Goal: Task Accomplishment & Management: Manage account settings

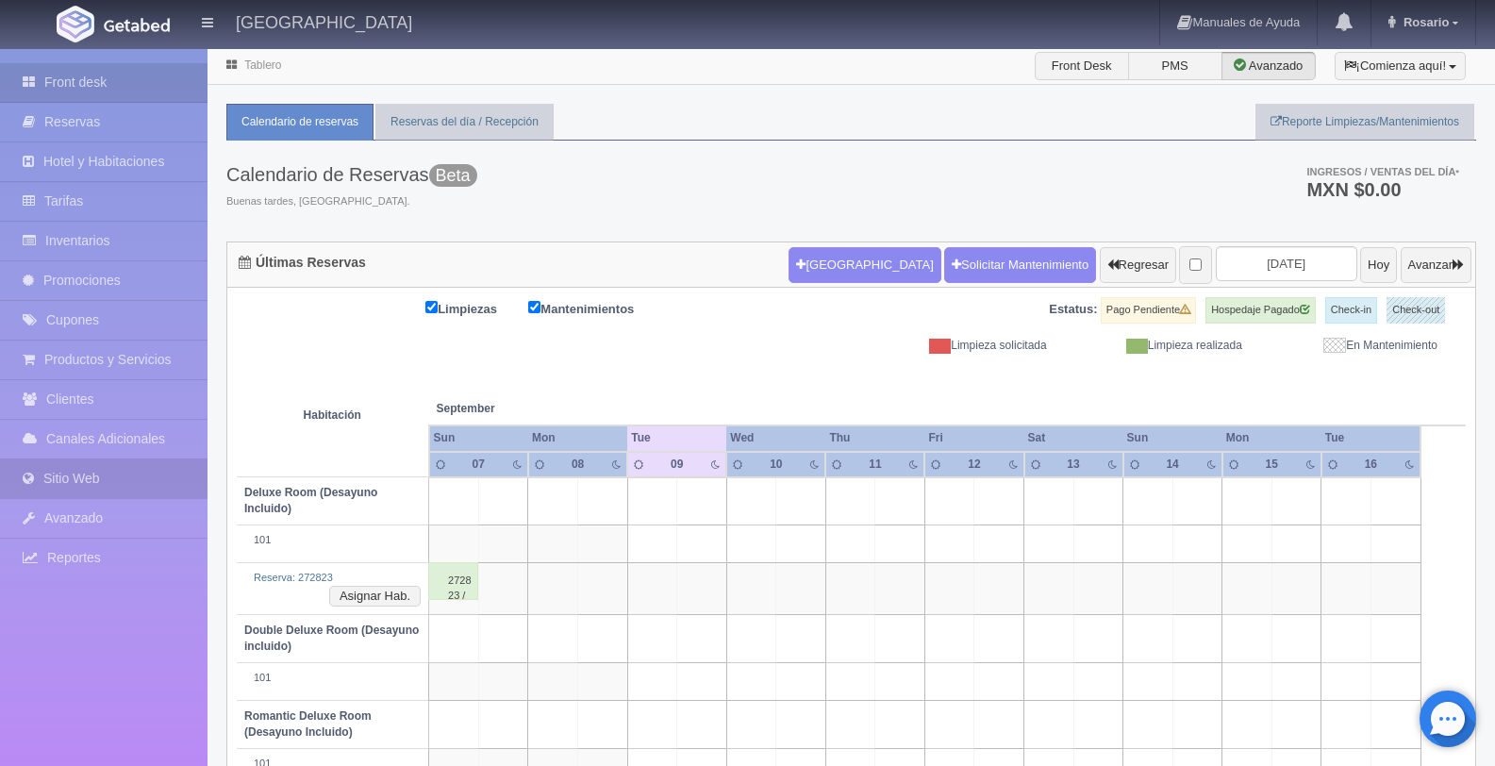
click at [138, 491] on link "Sitio Web" at bounding box center [104, 478] width 208 height 39
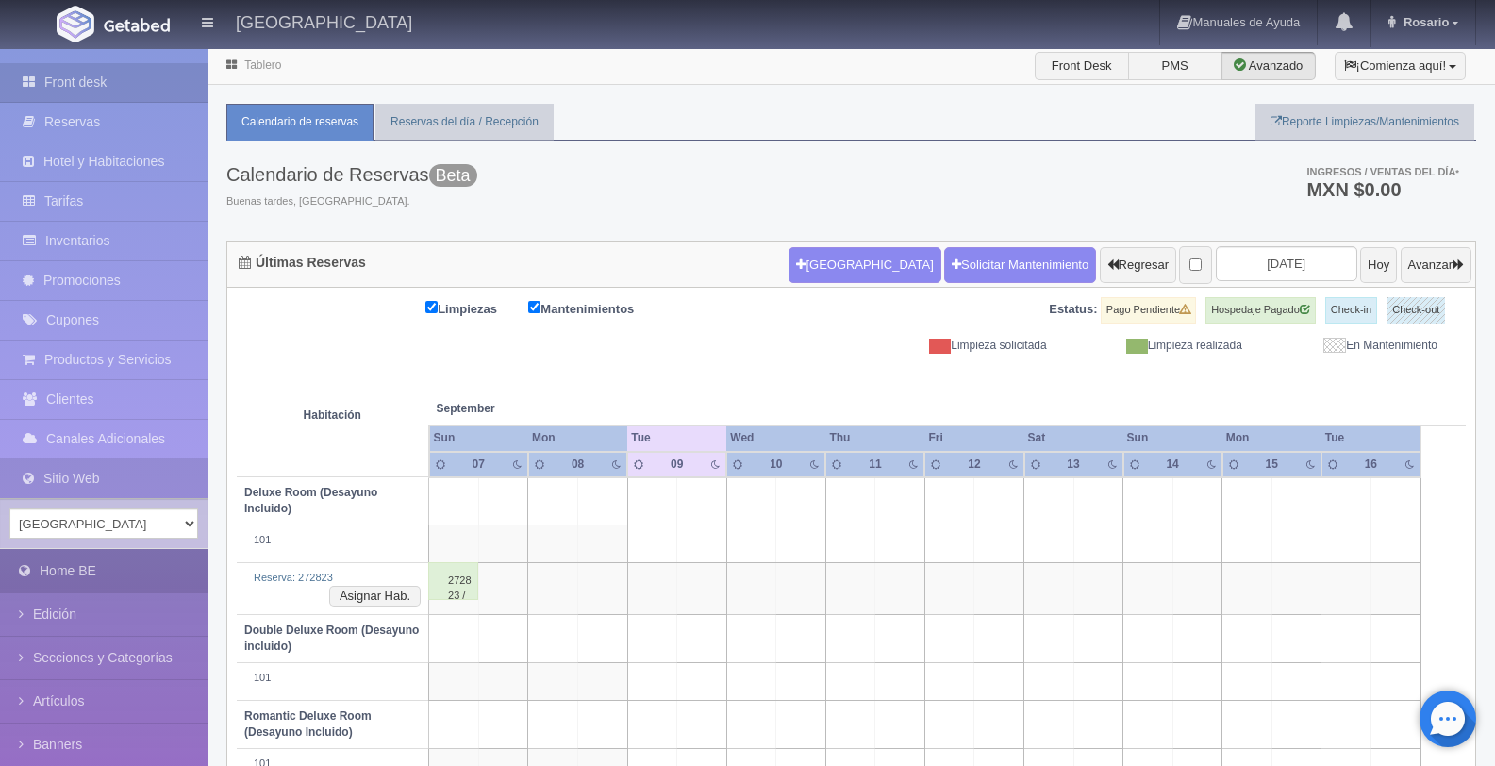
click at [118, 569] on link "Home BE" at bounding box center [104, 571] width 208 height 42
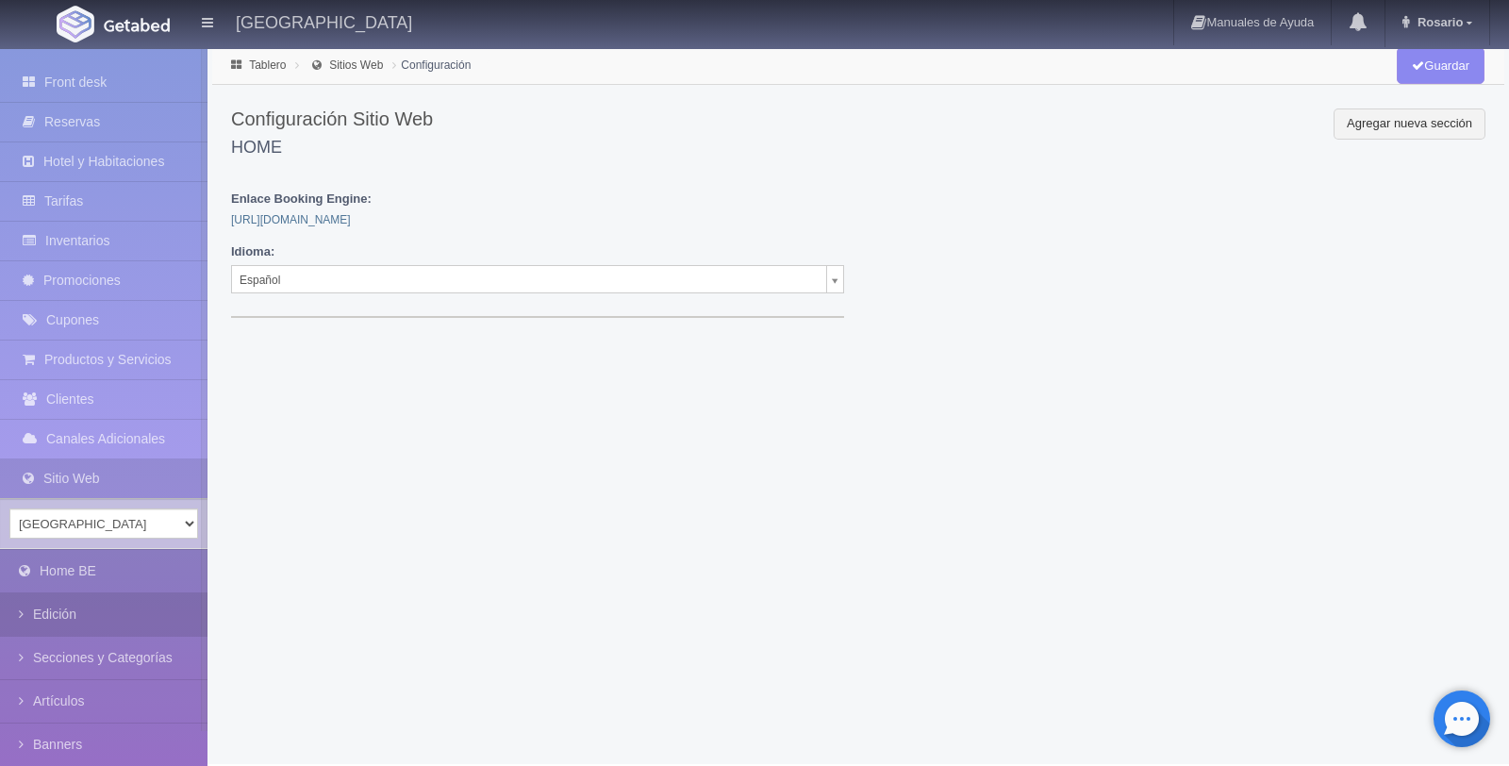
click at [108, 619] on link "Edición" at bounding box center [104, 614] width 208 height 42
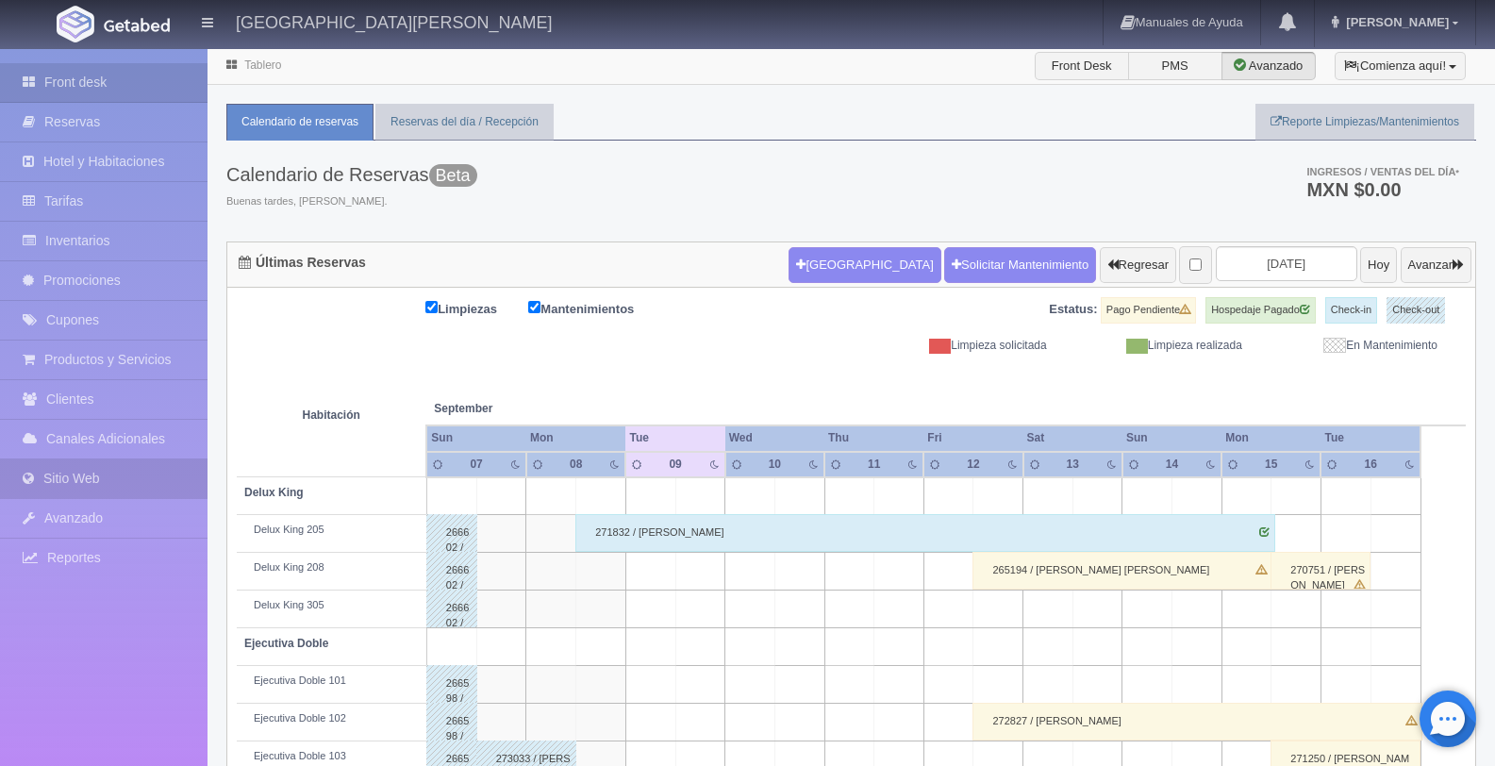
click at [135, 482] on link "Sitio Web" at bounding box center [104, 478] width 208 height 39
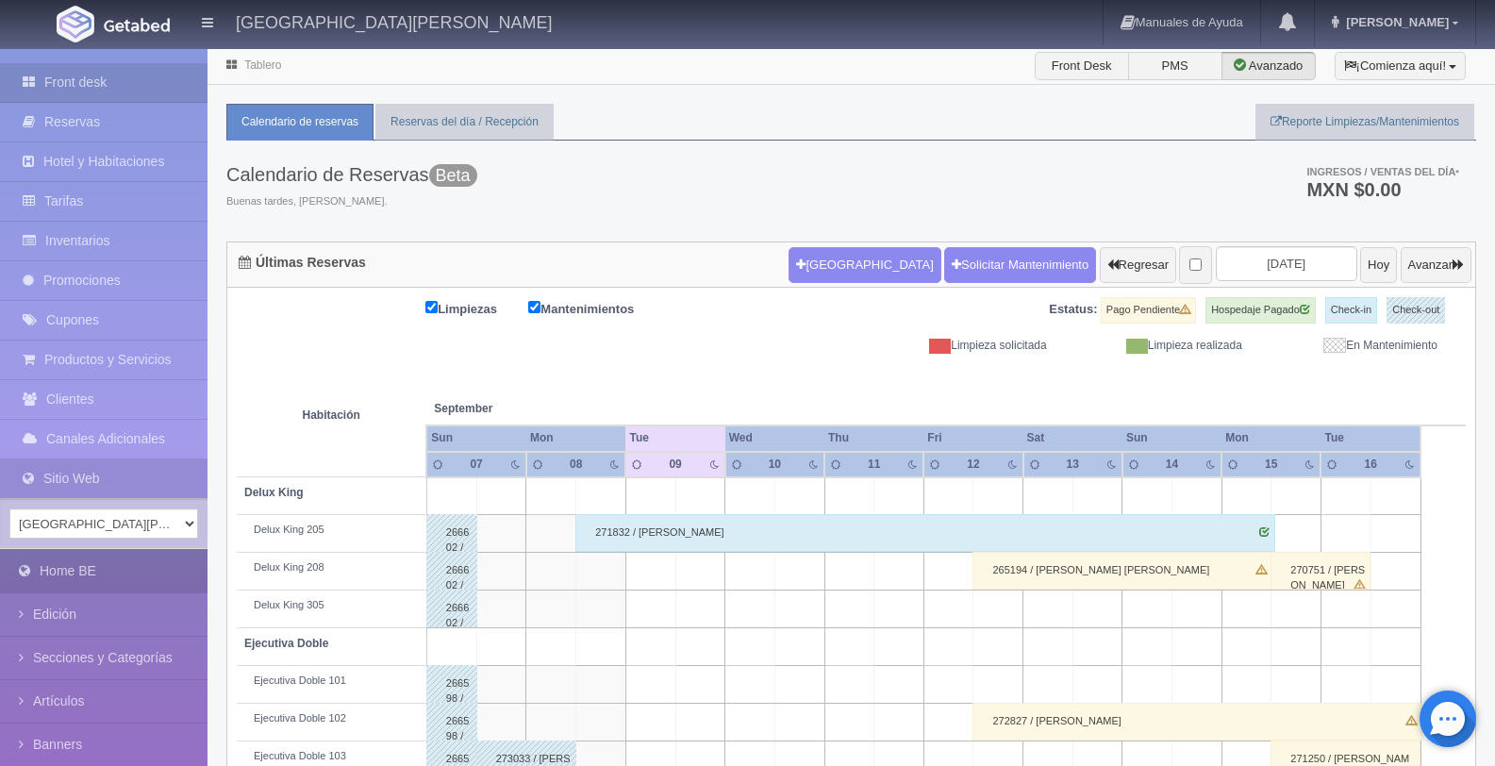
click at [115, 575] on link "Home BE" at bounding box center [104, 571] width 208 height 42
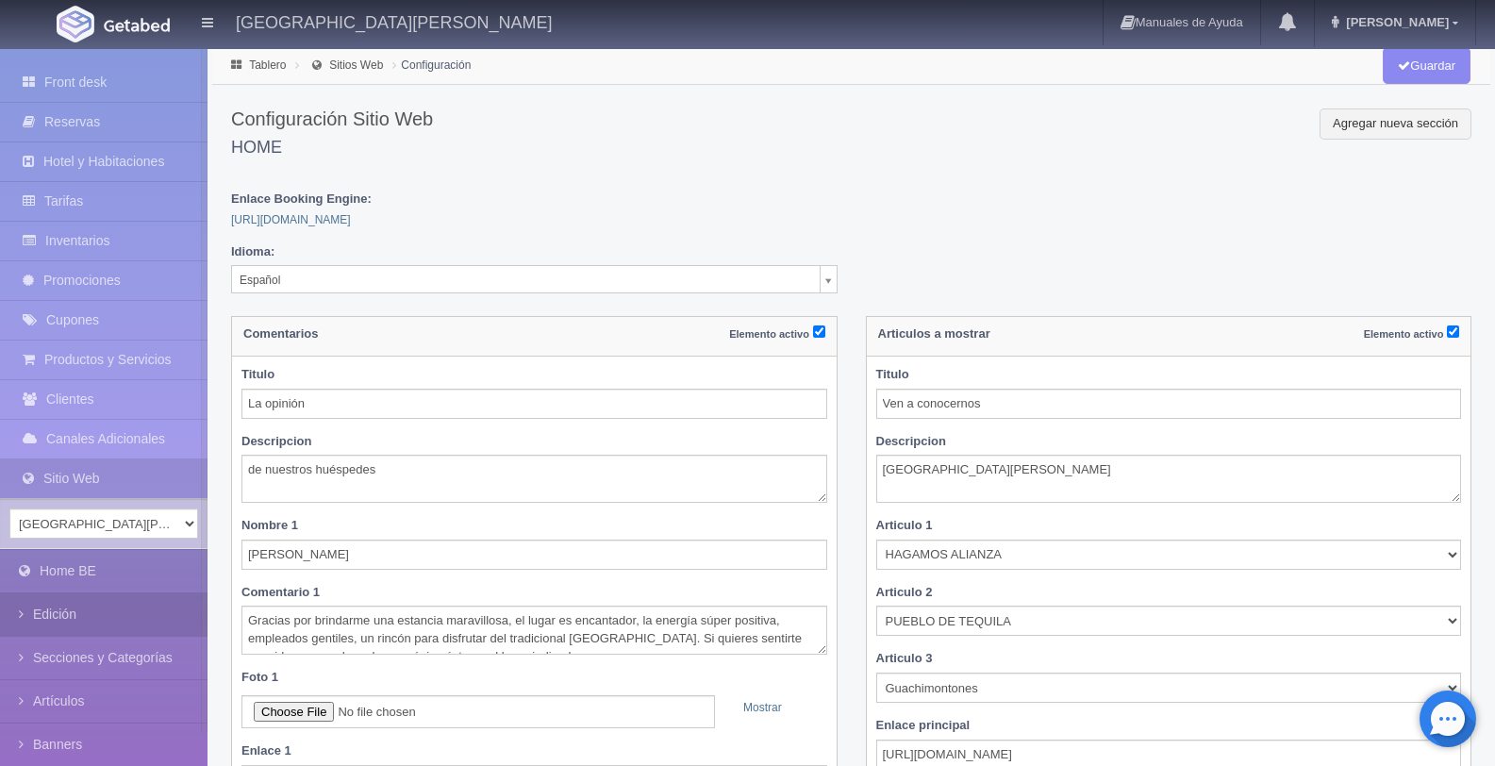
click at [114, 610] on link "Edición" at bounding box center [104, 614] width 208 height 42
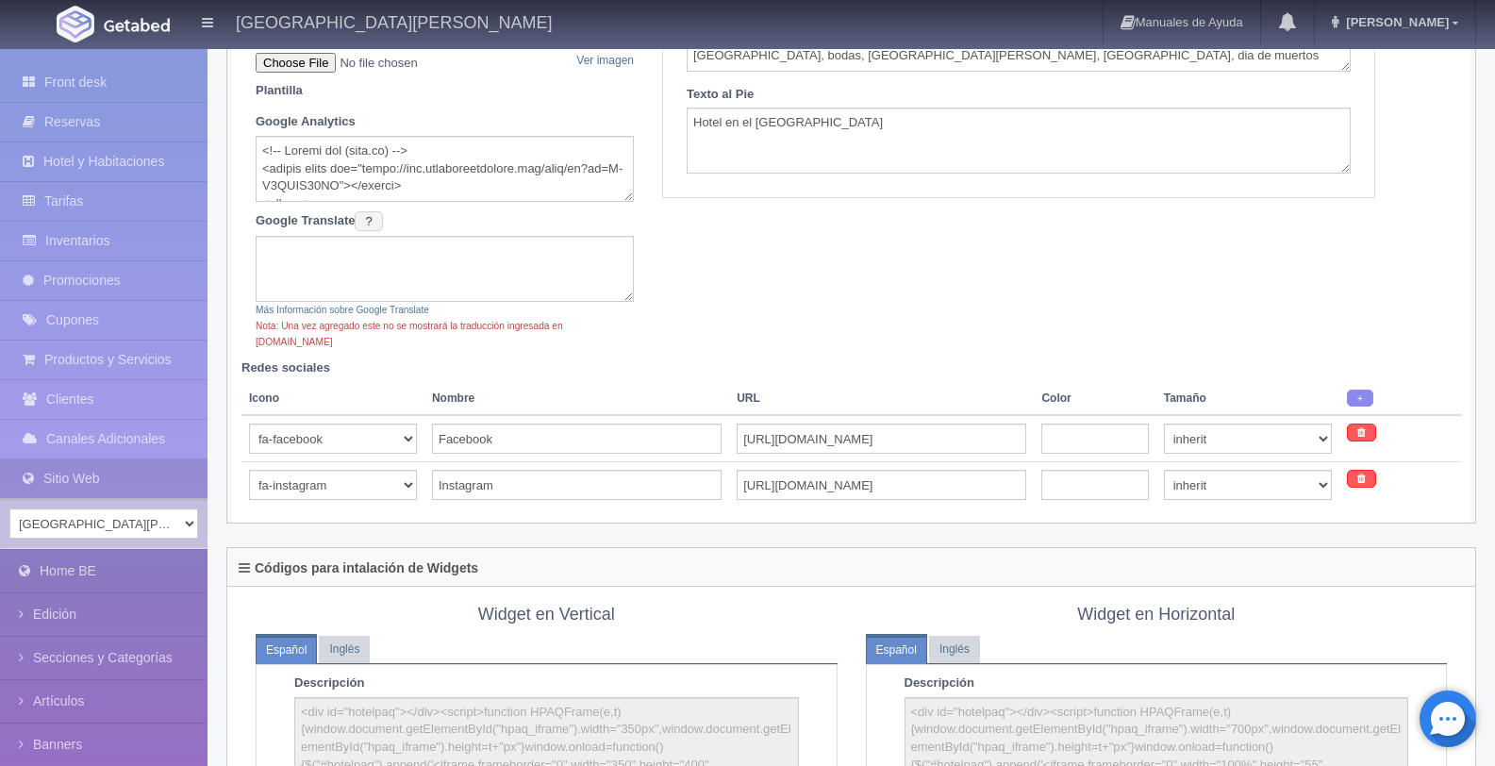
scroll to position [458, 0]
click at [1010, 421] on input "https://www.facebook.com/hotelpuertasanpedro" at bounding box center [882, 436] width 290 height 30
click at [1016, 246] on div "URL Booking Engine https://hotelpuertasanpedro.gabsuite.com/ Hotel(es) Hotel Pu…" at bounding box center [852, 62] width 1220 height 591
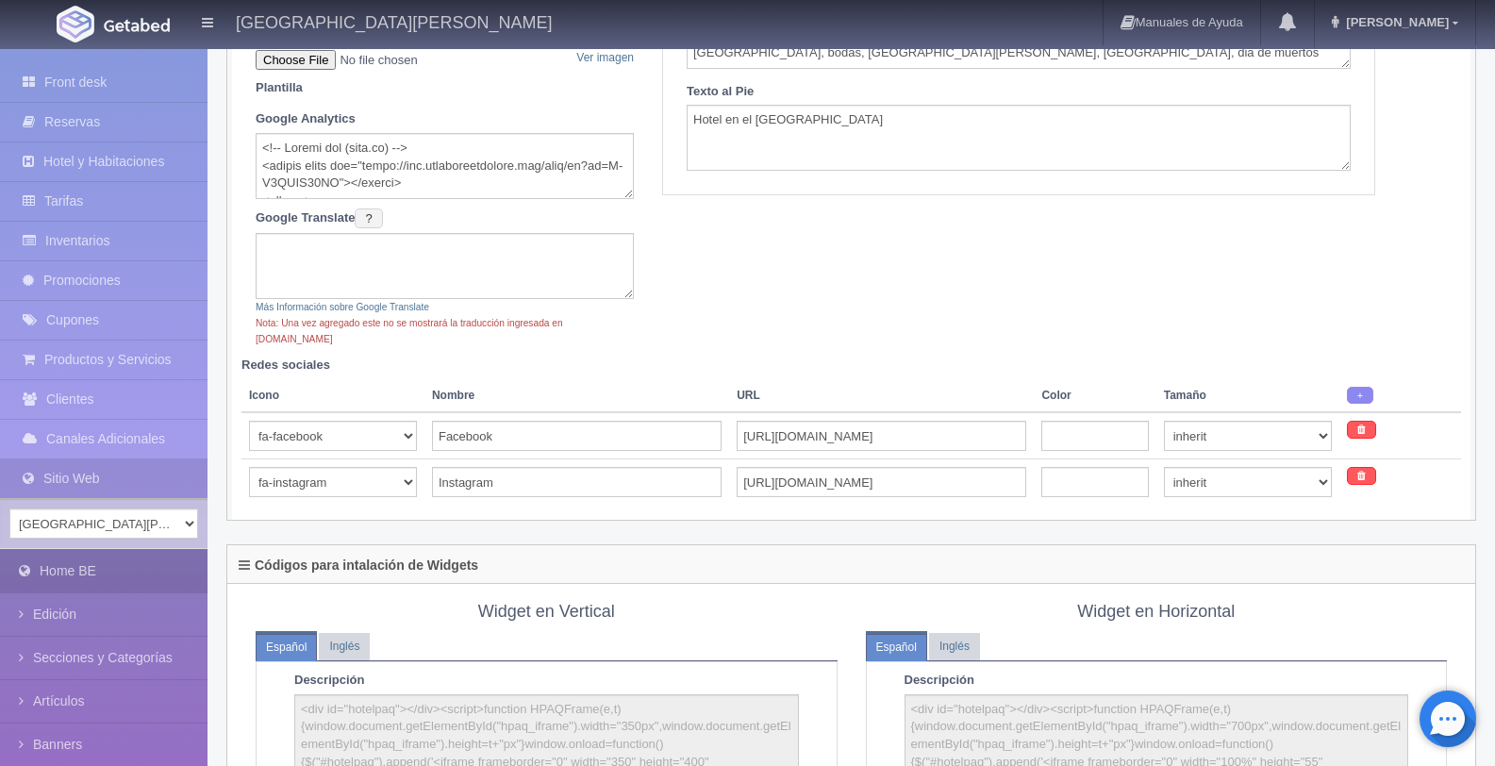
click at [124, 567] on link "Home BE" at bounding box center [104, 571] width 208 height 42
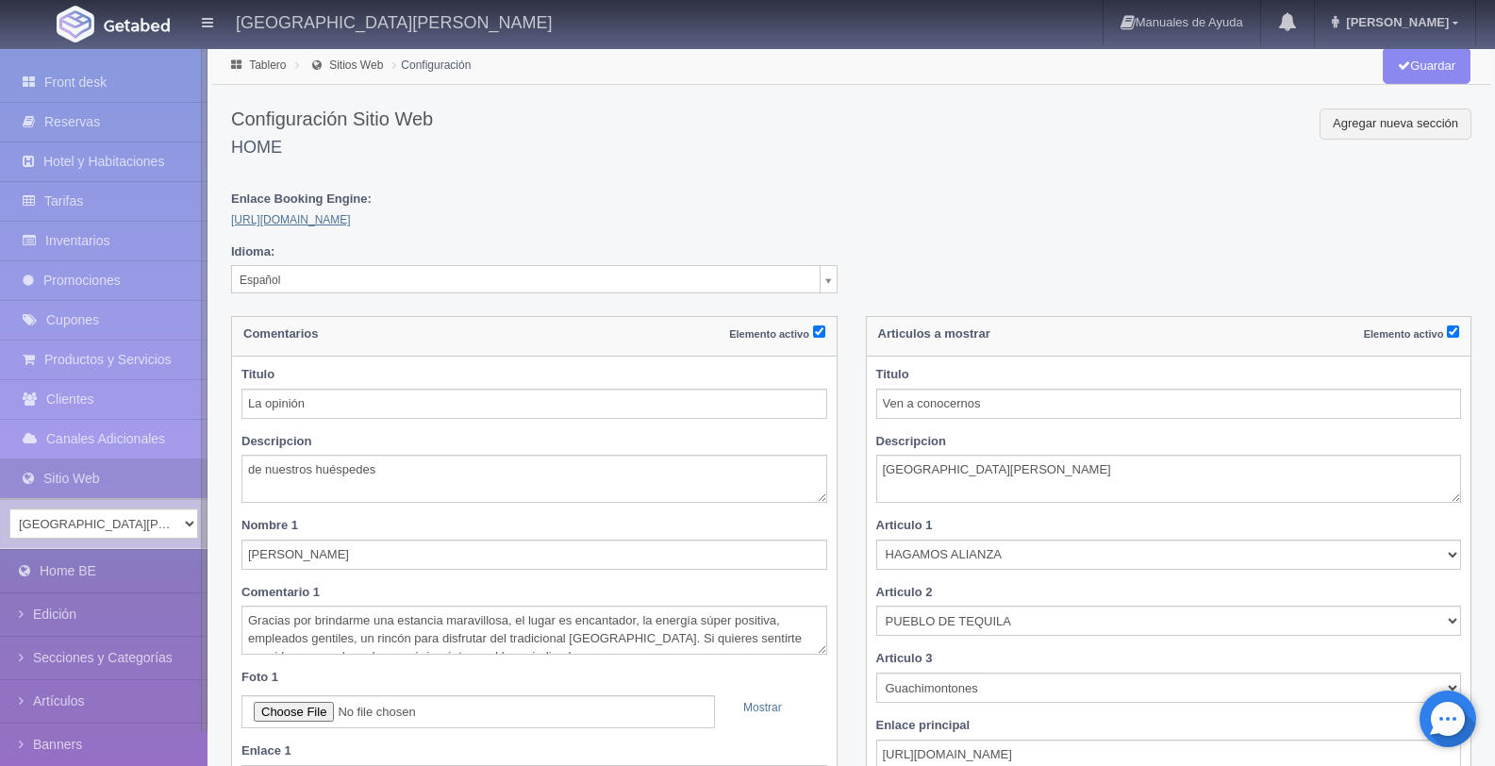
click at [351, 217] on link "[URL][DOMAIN_NAME]" at bounding box center [291, 219] width 120 height 13
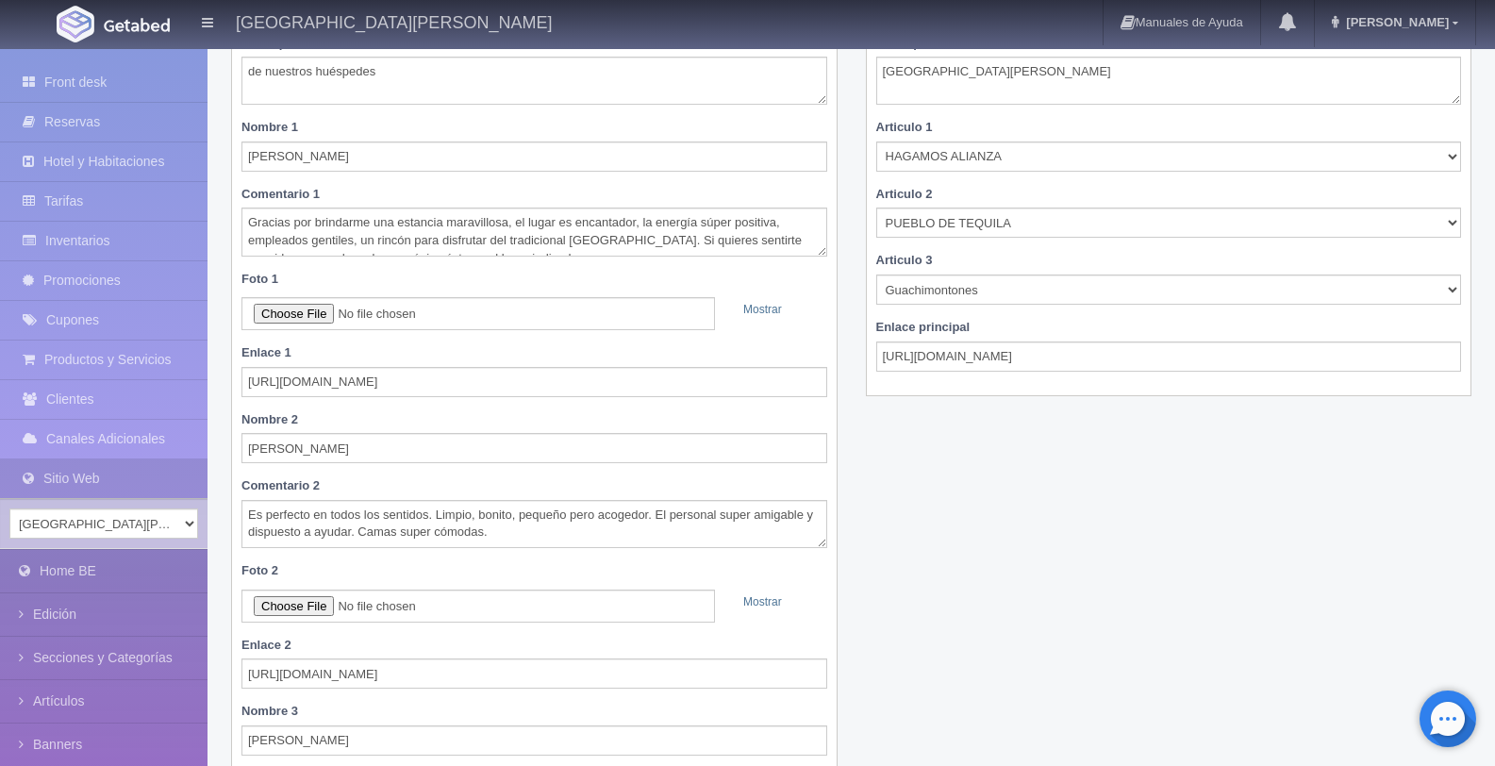
scroll to position [380, 0]
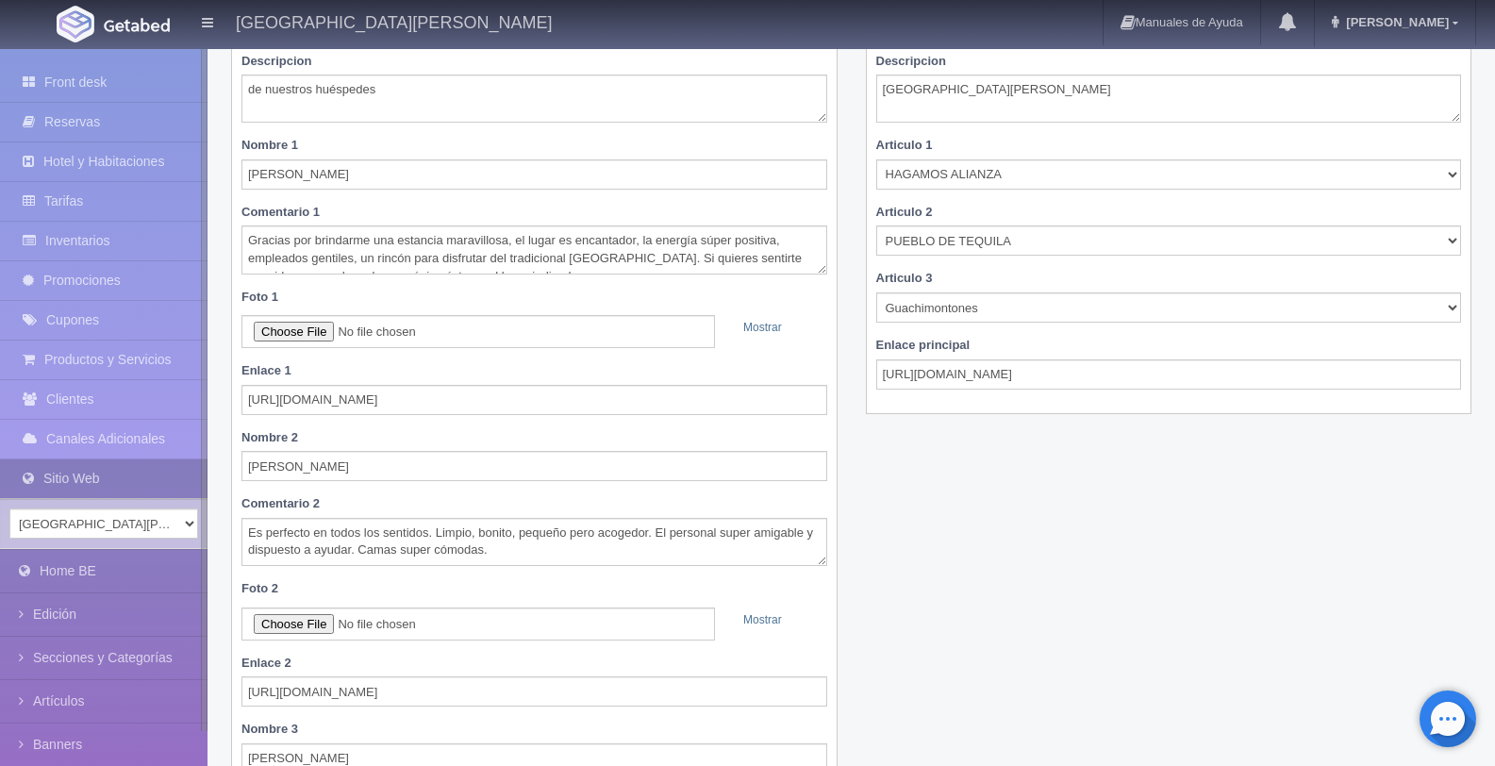
click at [130, 475] on link "Sitio Web" at bounding box center [104, 478] width 208 height 39
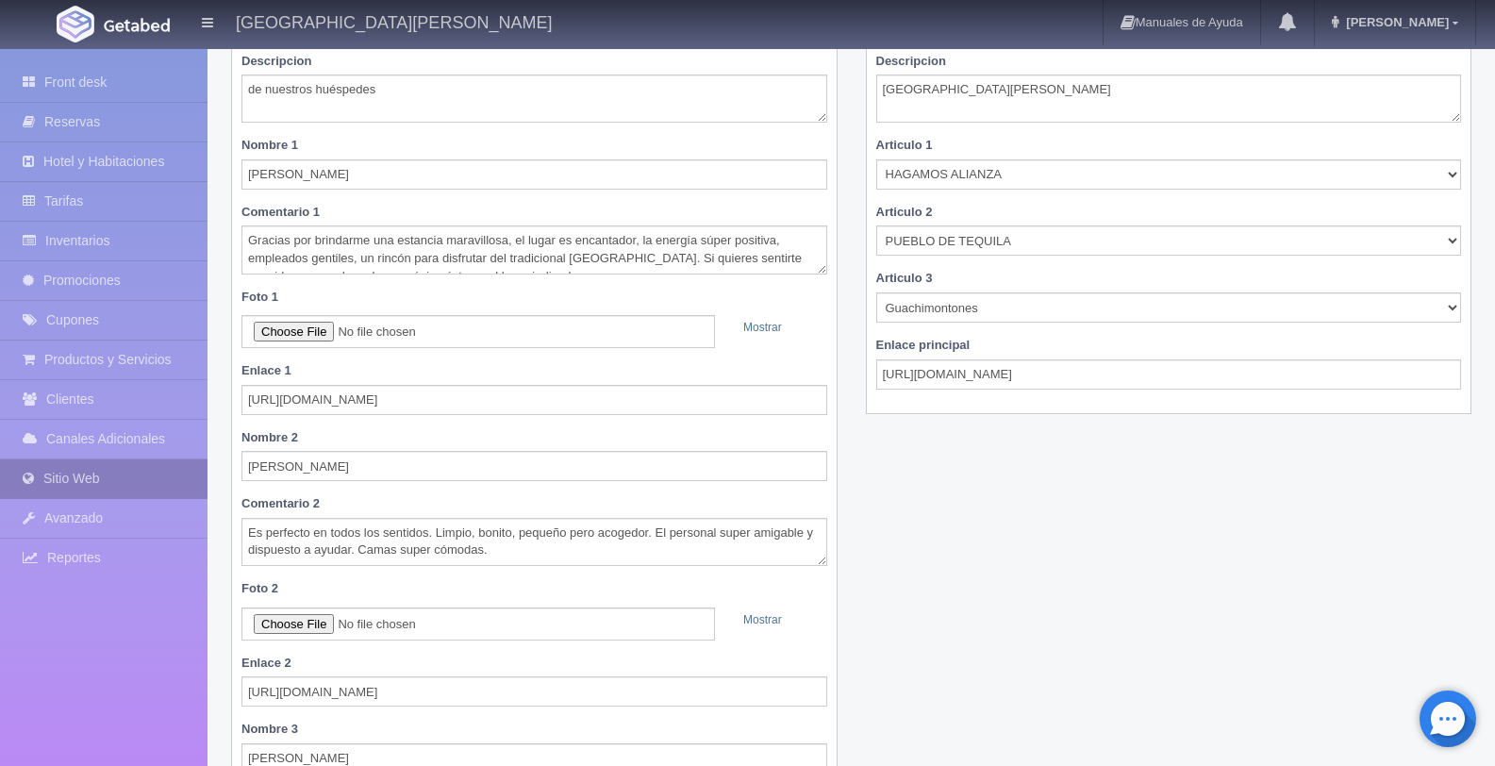
click at [154, 484] on link "Sitio Web" at bounding box center [104, 478] width 208 height 39
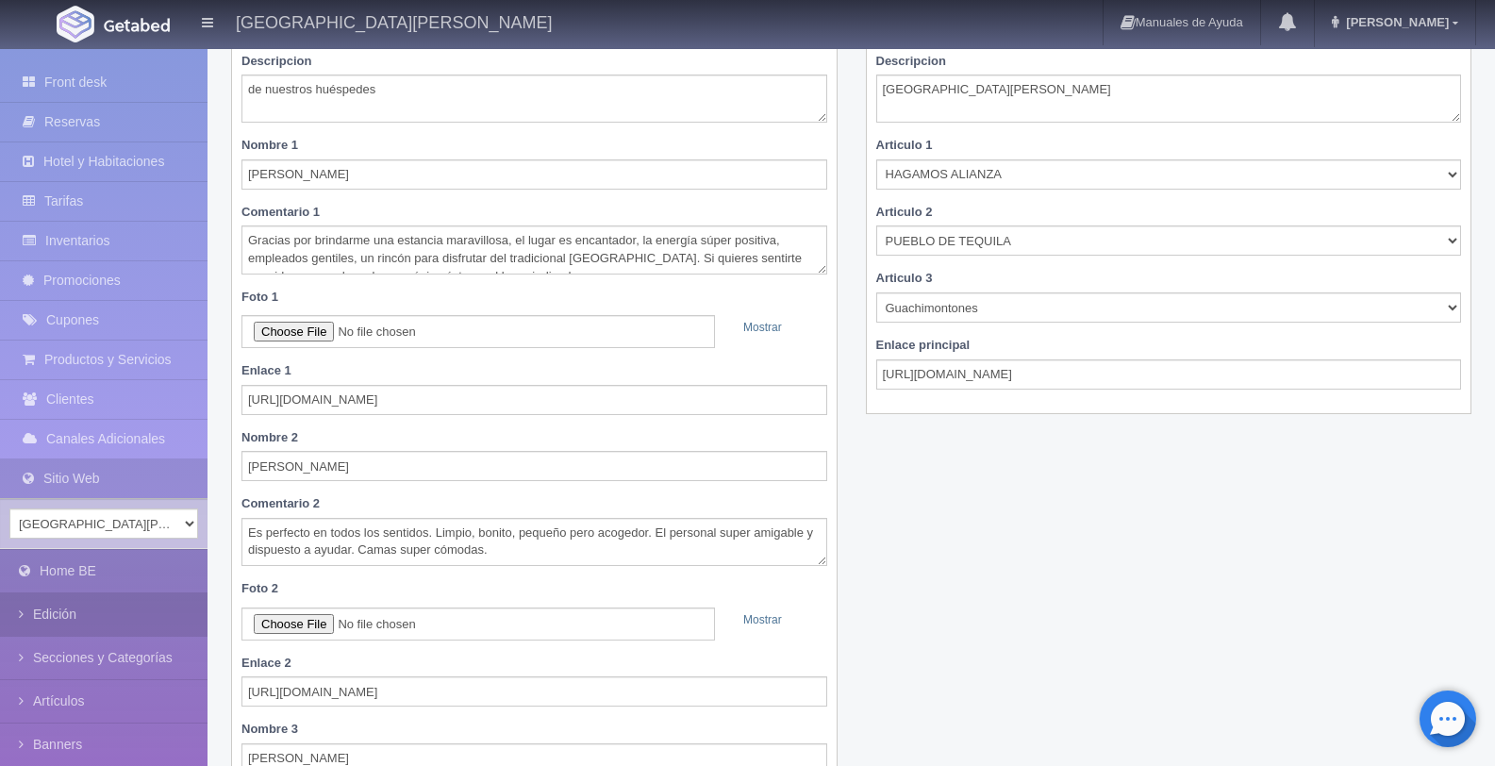
click at [118, 606] on link "Edición" at bounding box center [104, 614] width 208 height 42
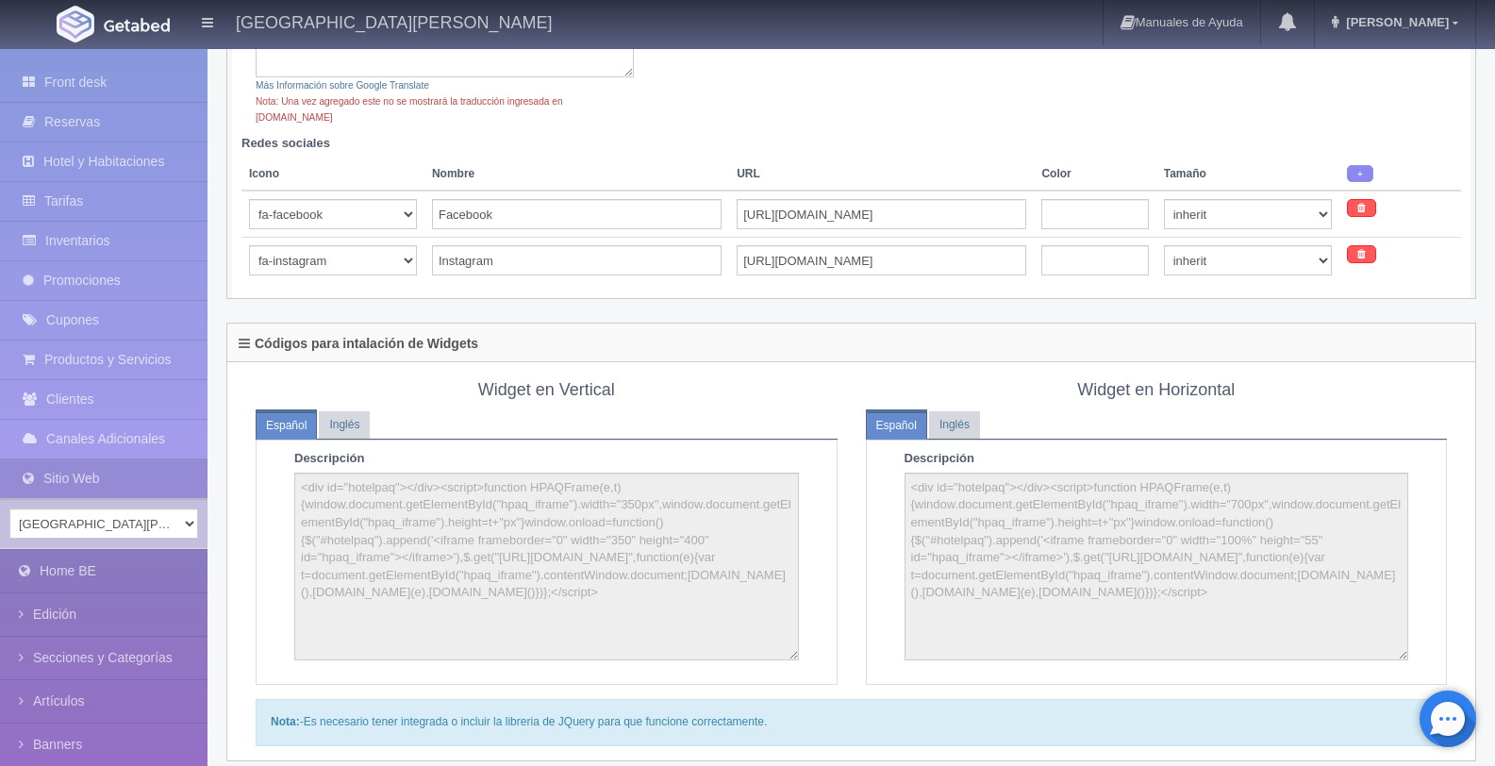
scroll to position [574, 0]
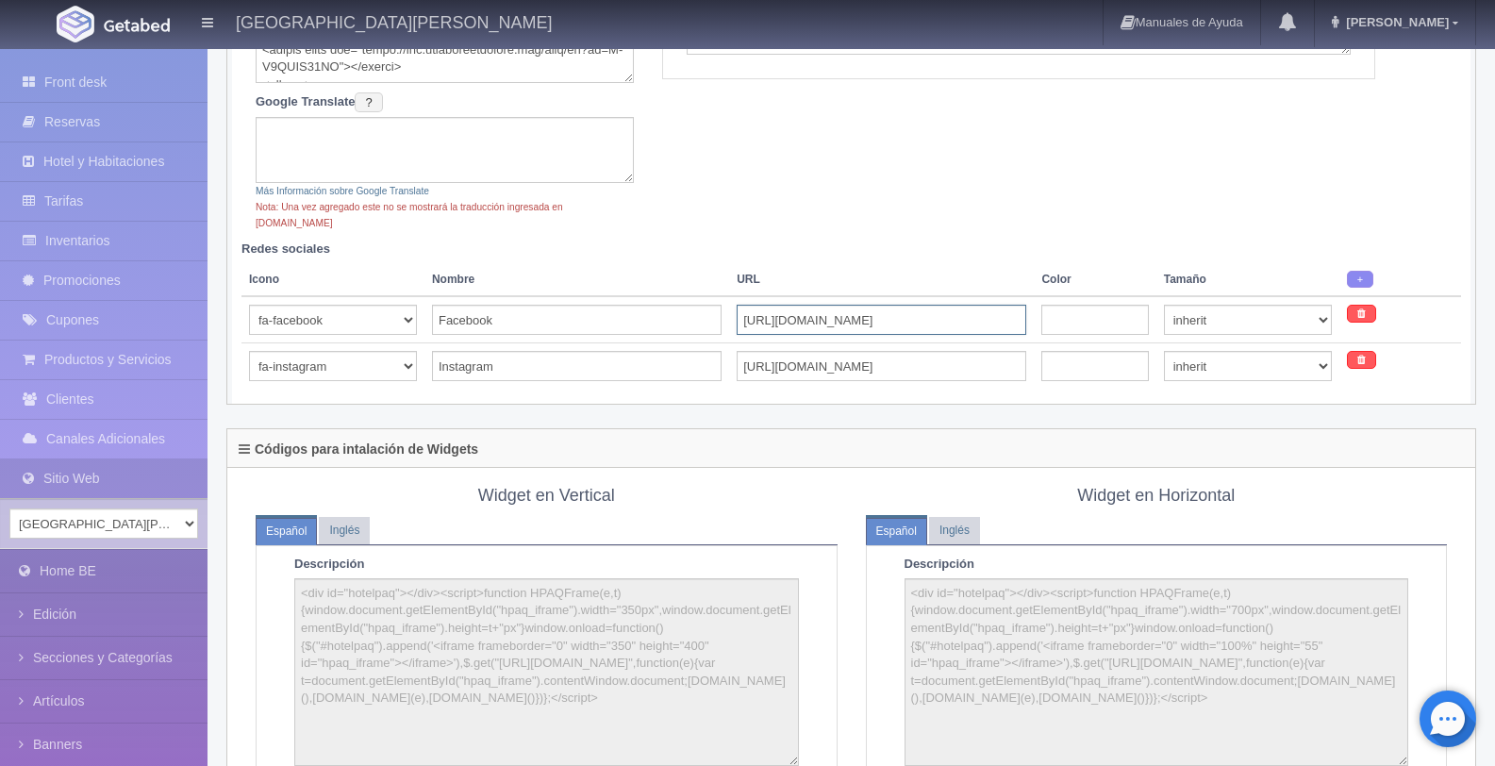
click at [903, 308] on input "[URL][DOMAIN_NAME]" at bounding box center [882, 320] width 290 height 30
click at [1022, 305] on input "[URL][DOMAIN_NAME]" at bounding box center [882, 320] width 290 height 30
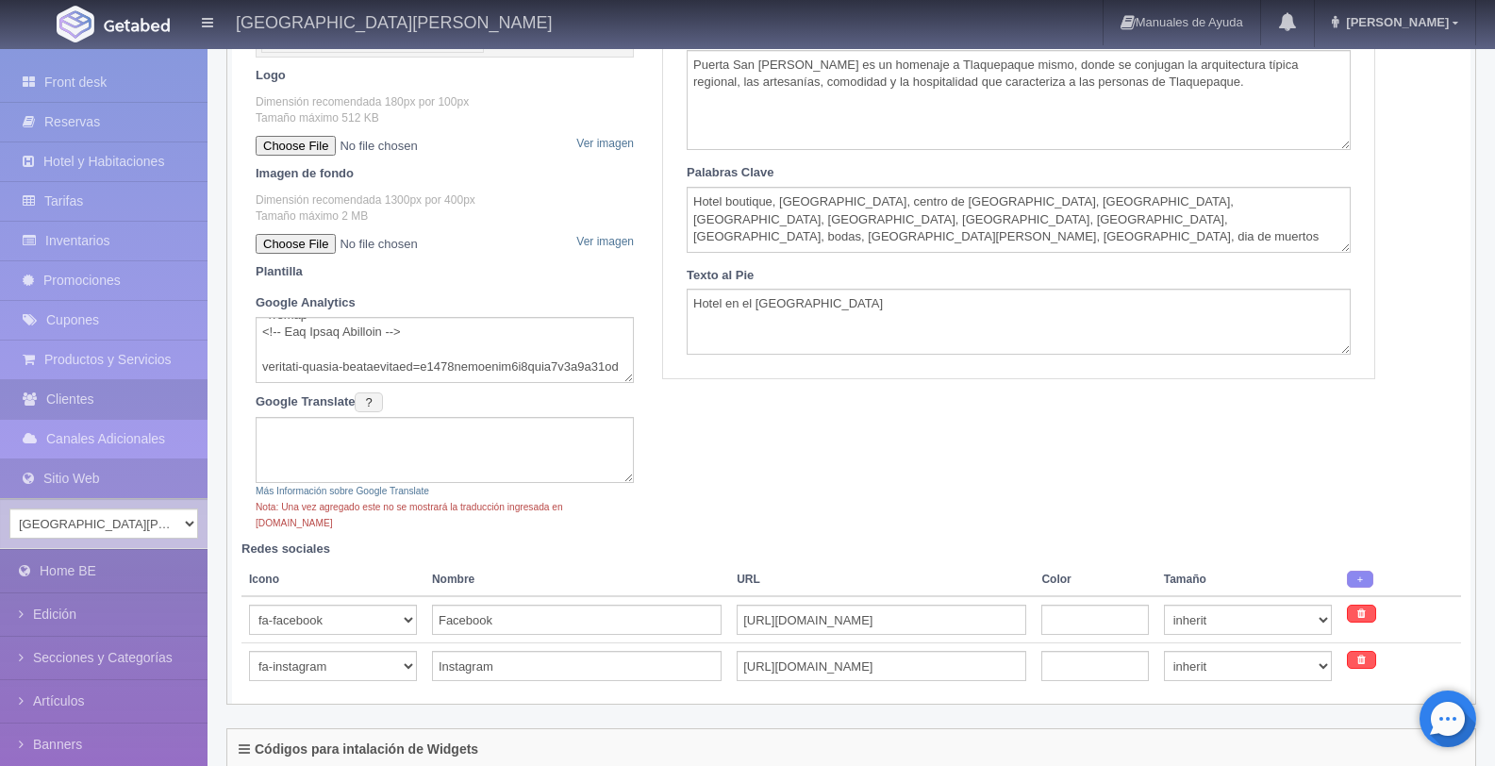
scroll to position [788, 0]
click at [549, 364] on textarea at bounding box center [445, 350] width 378 height 66
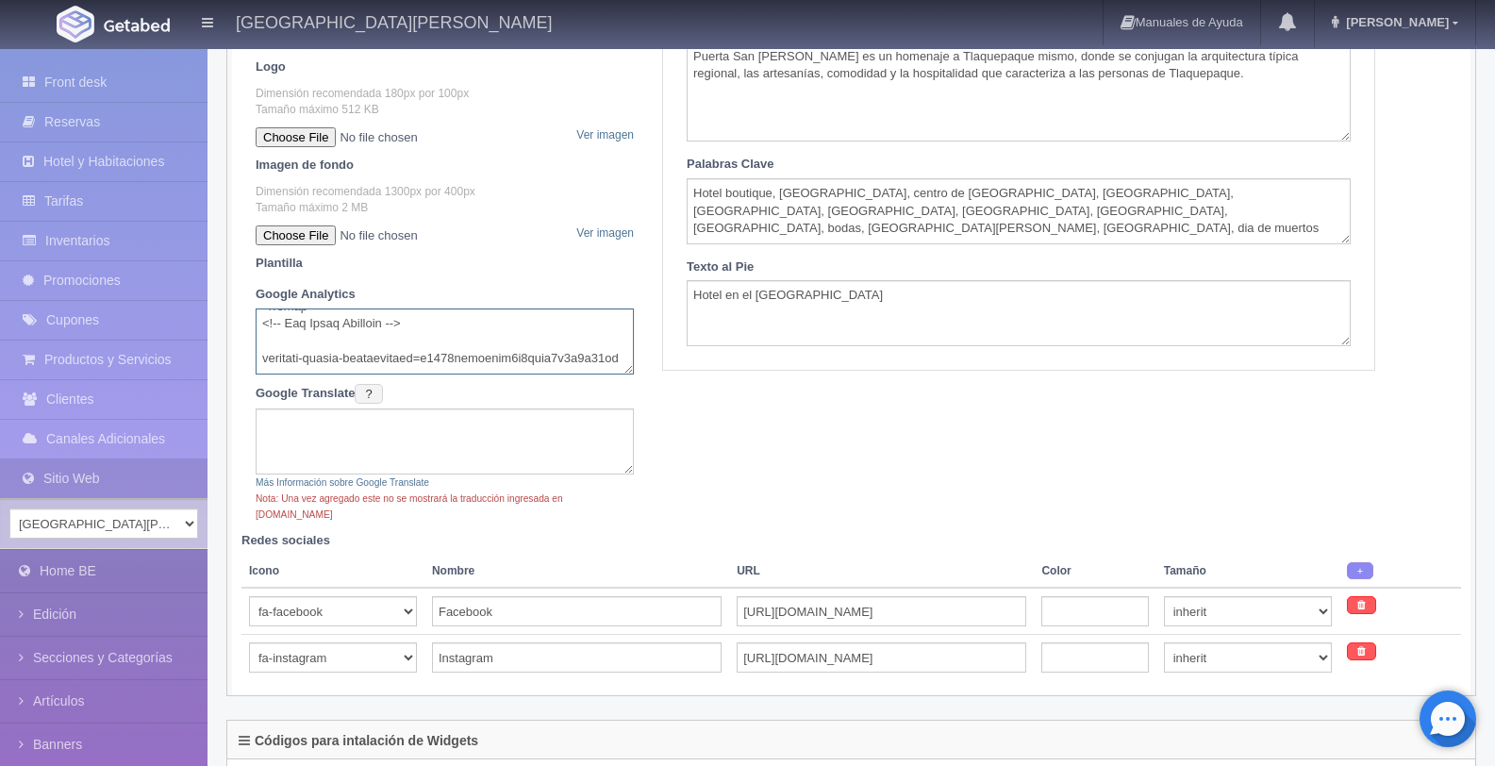
scroll to position [283, 0]
